Goal: Task Accomplishment & Management: Manage account settings

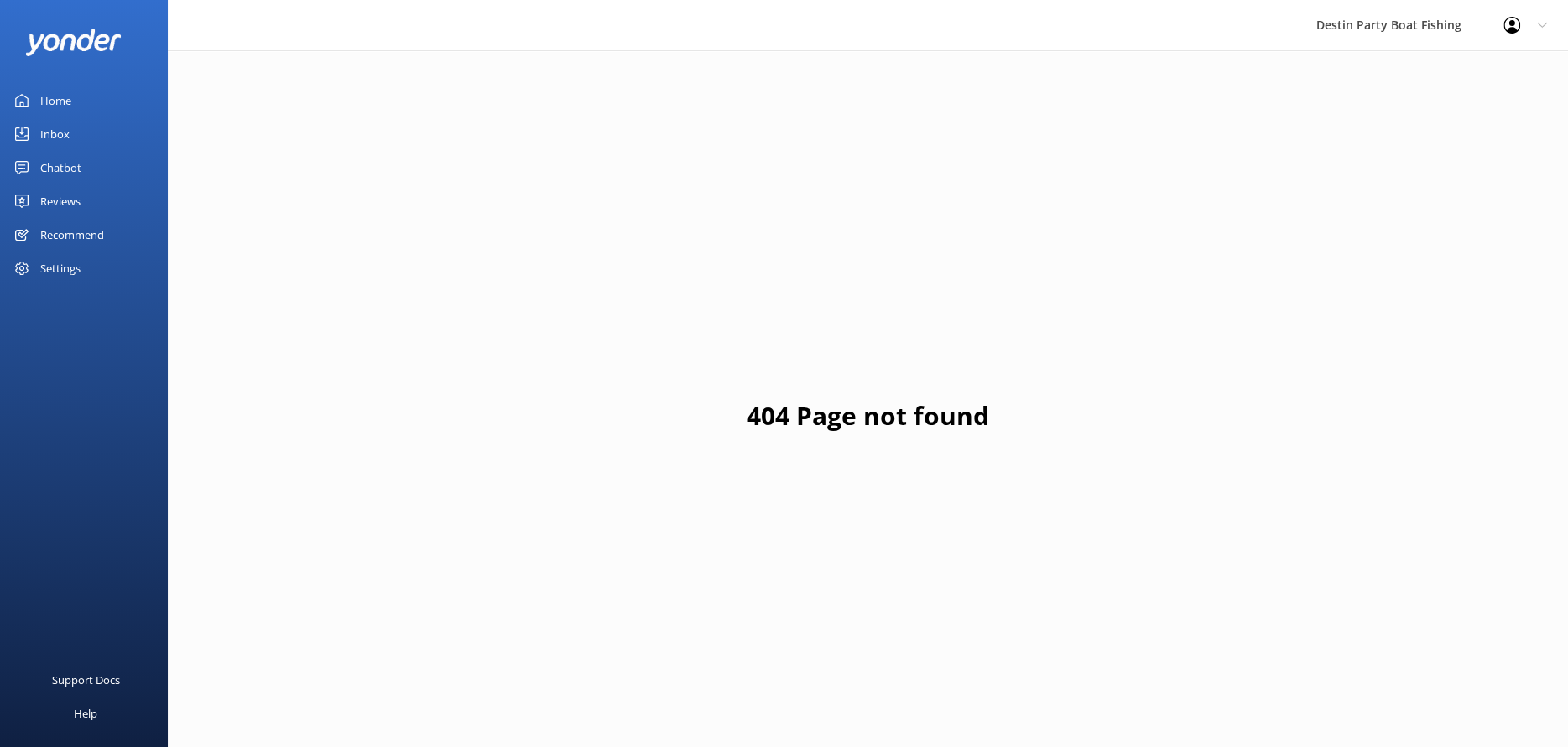
click at [94, 103] on link "Home" at bounding box center [84, 100] width 168 height 34
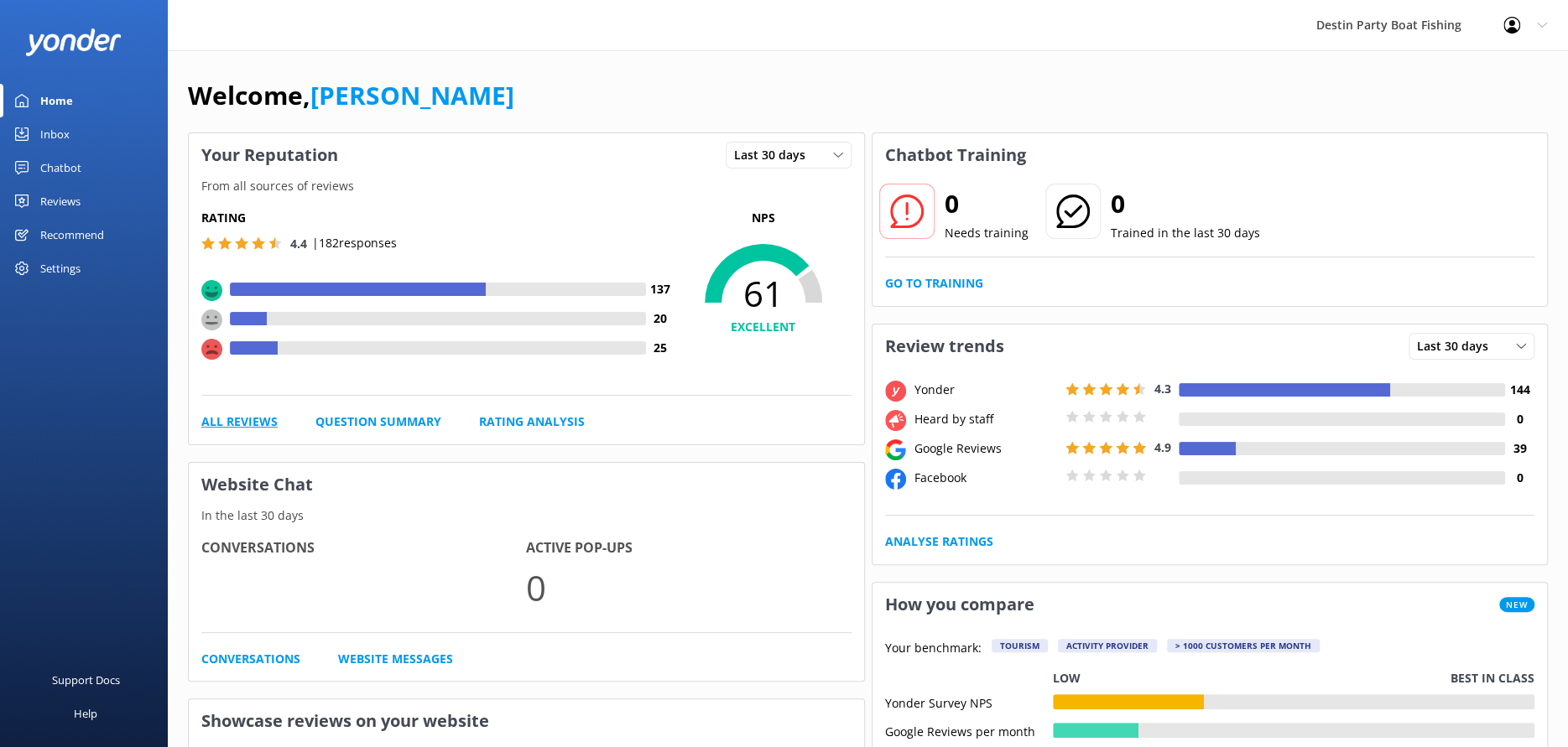
click at [273, 423] on link "All Reviews" at bounding box center [240, 422] width 76 height 18
